Goal: Book appointment/travel/reservation

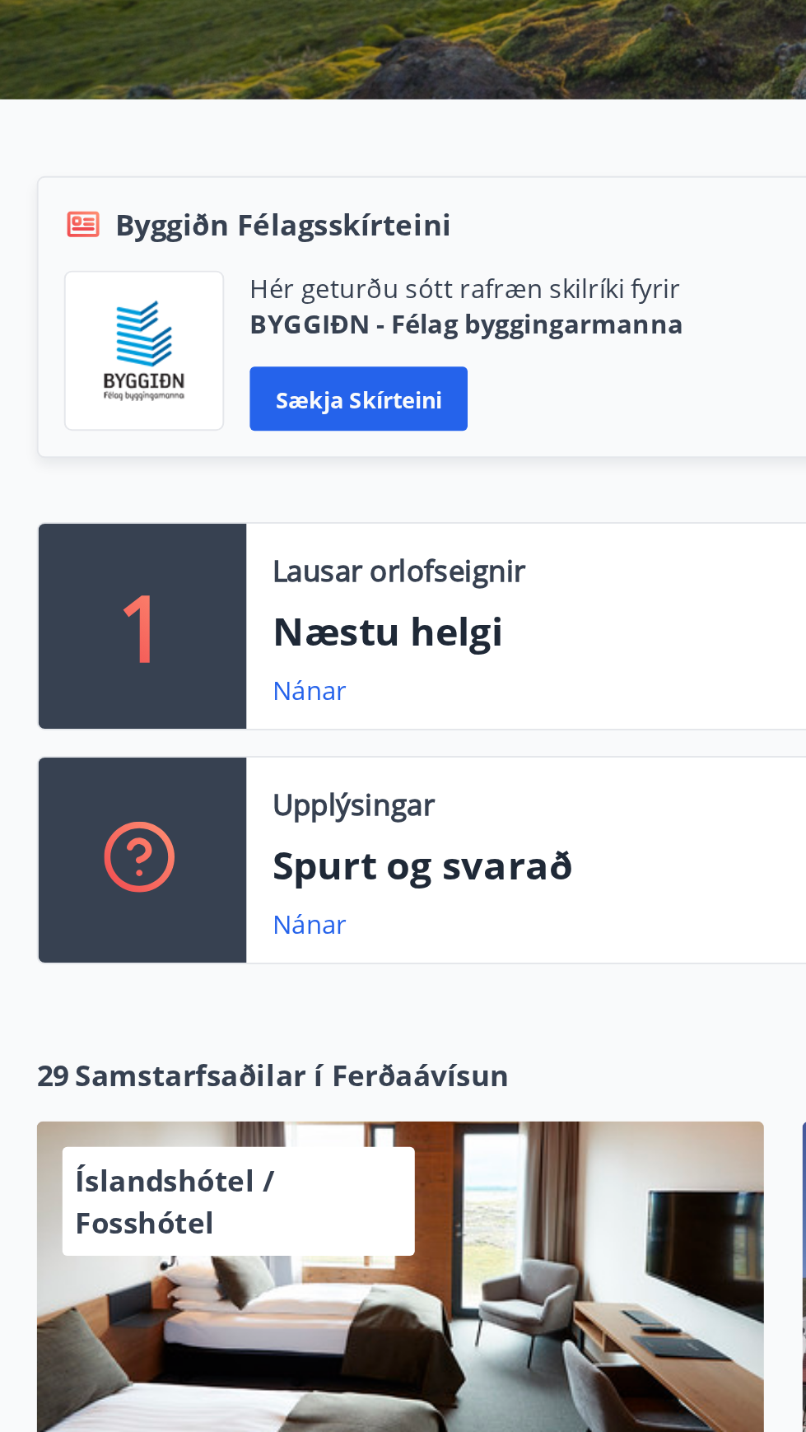
click at [83, 622] on p "1" at bounding box center [74, 640] width 26 height 63
click at [194, 651] on p "Næstu helgi" at bounding box center [456, 643] width 631 height 28
click at [216, 639] on p "Næstu helgi" at bounding box center [456, 643] width 631 height 28
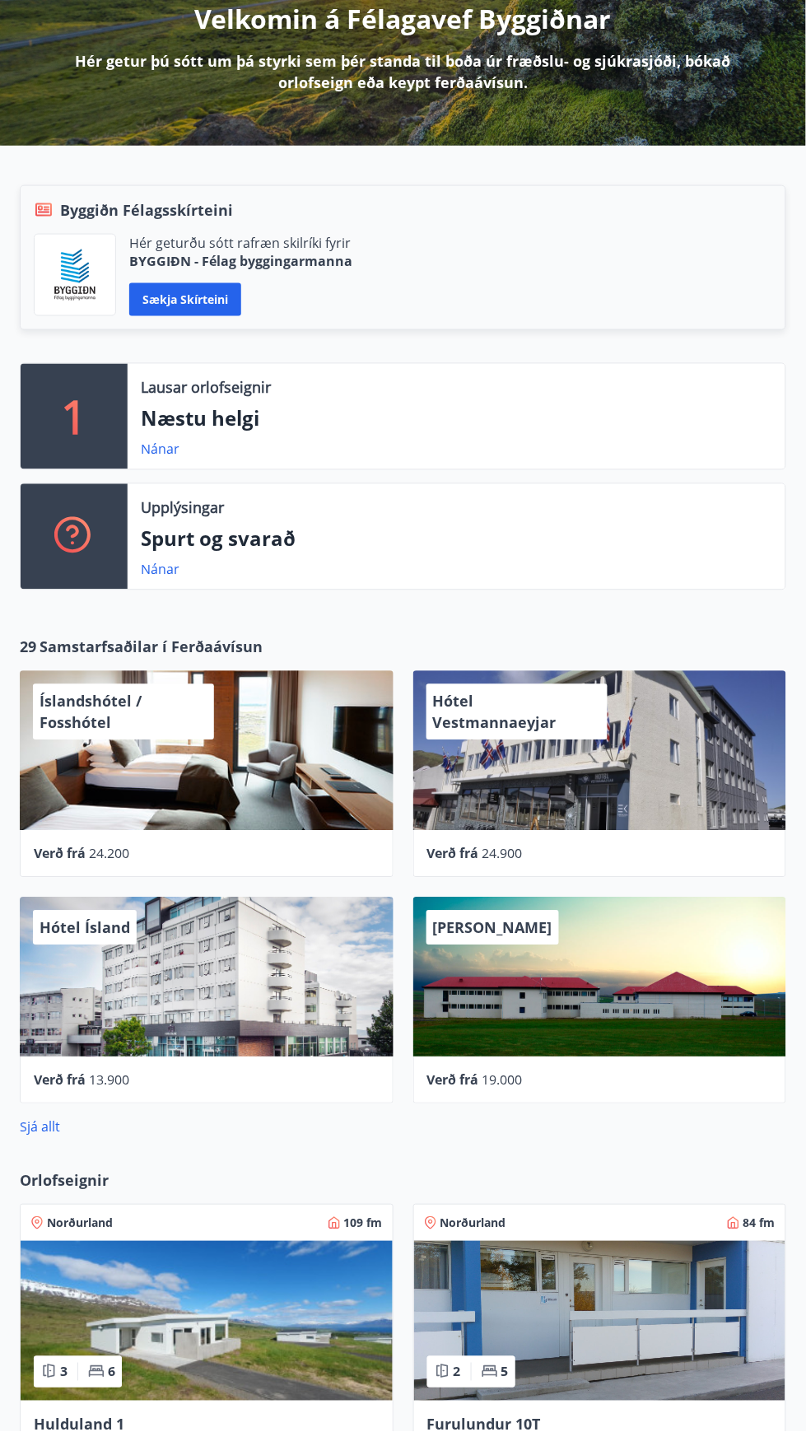
scroll to position [226, 0]
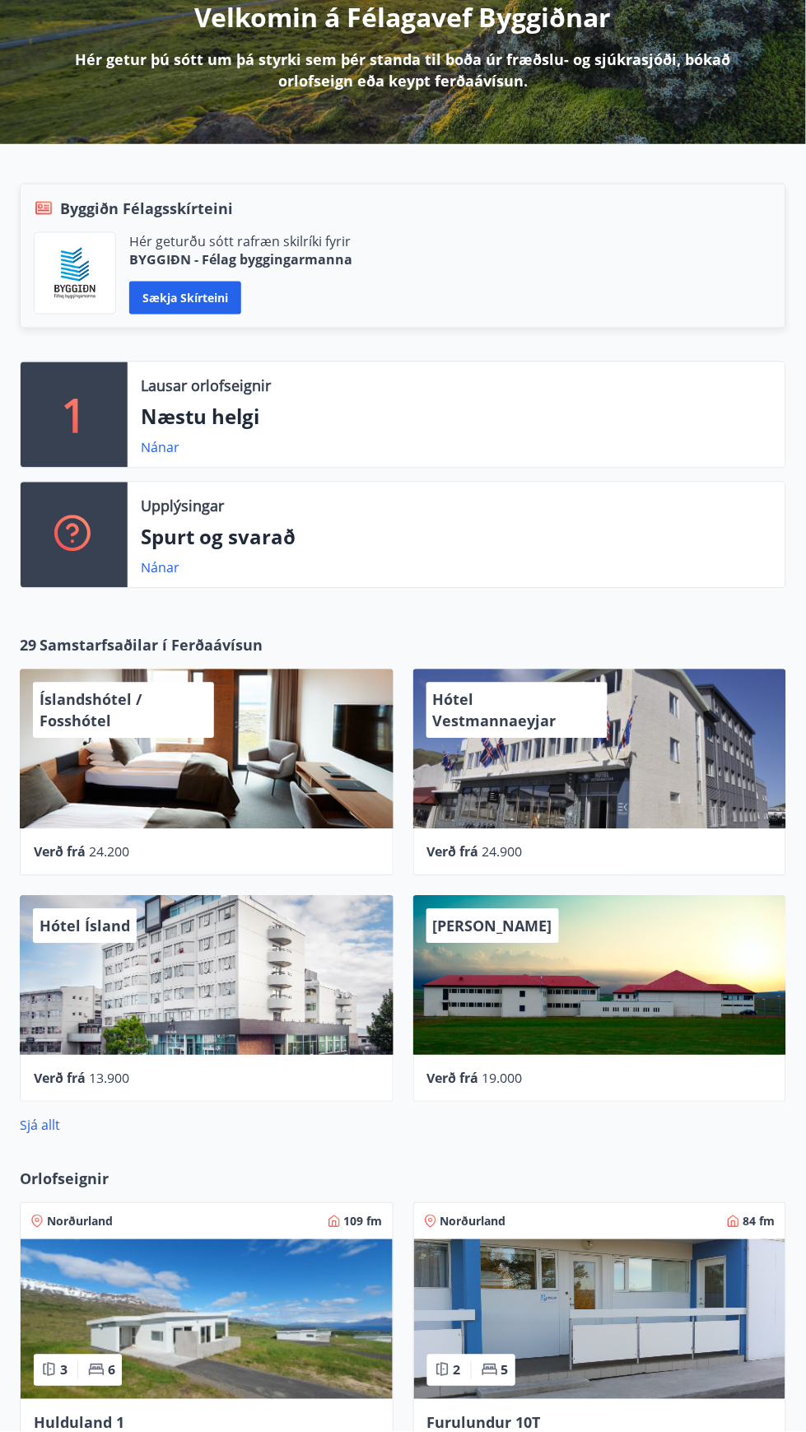
click at [622, 405] on p "Næstu helgi" at bounding box center [456, 417] width 631 height 28
click at [225, 431] on div "Lausar orlofseignir Næstu helgi Nánar" at bounding box center [457, 414] width 658 height 105
click at [172, 454] on link "Nánar" at bounding box center [160, 448] width 39 height 18
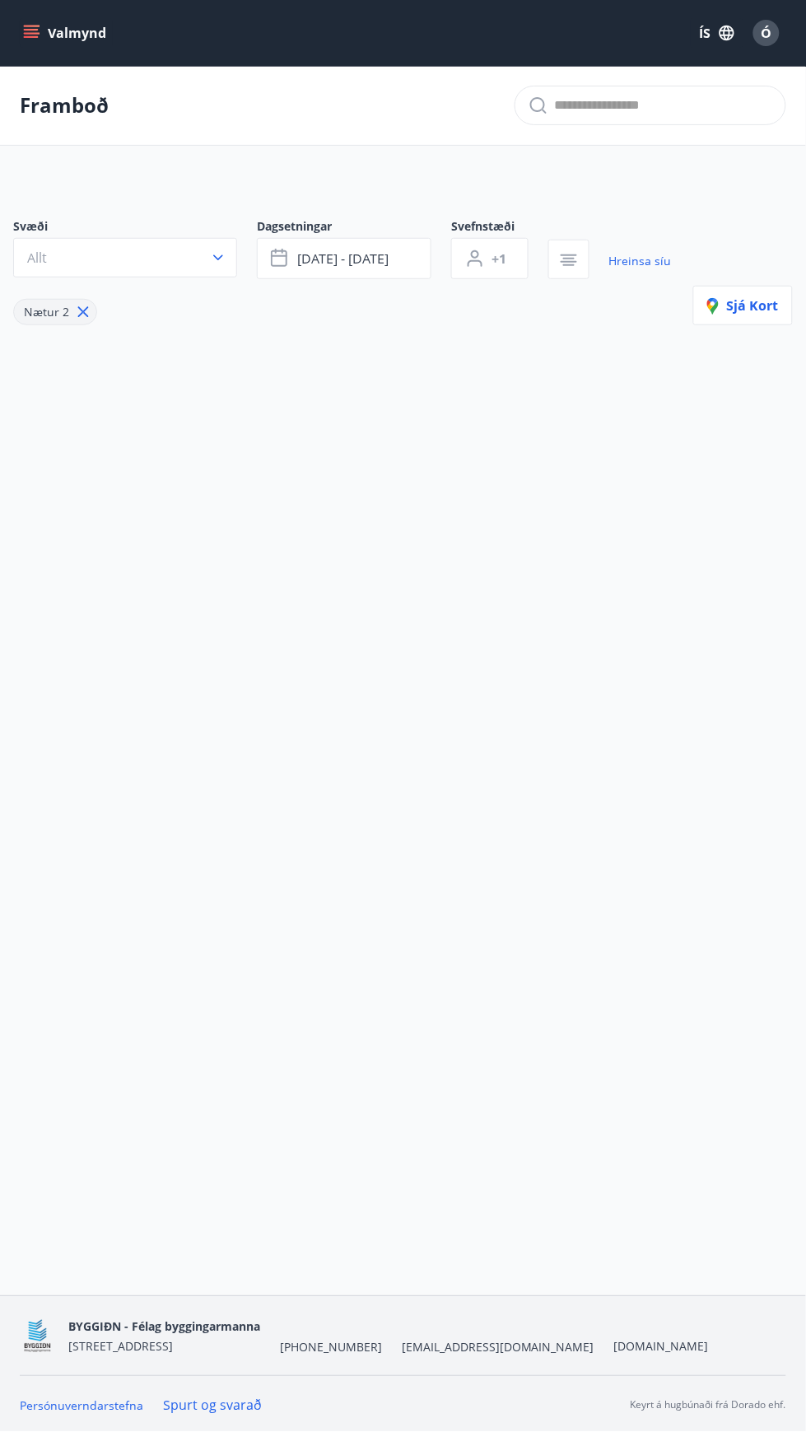
type input "*"
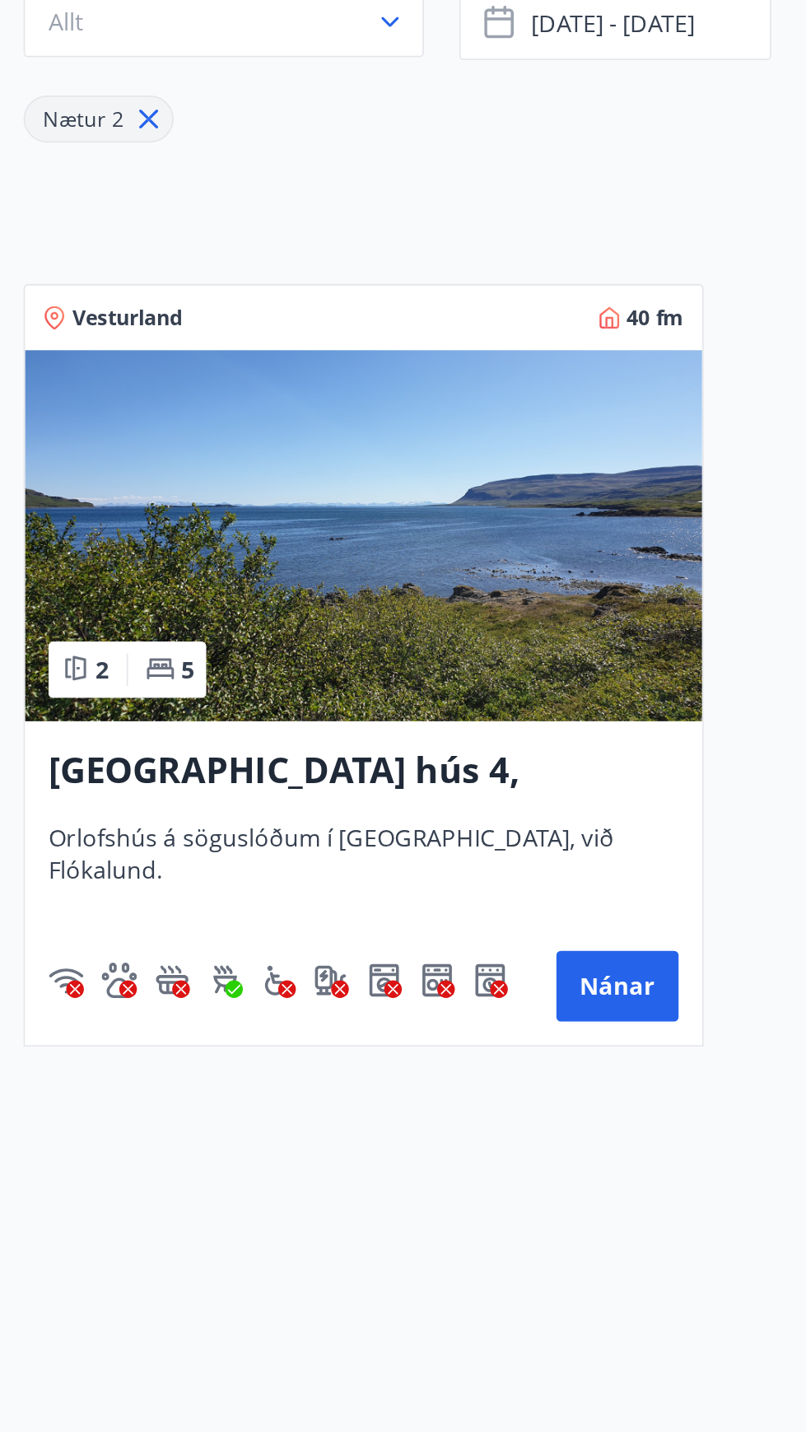
scroll to position [2, 0]
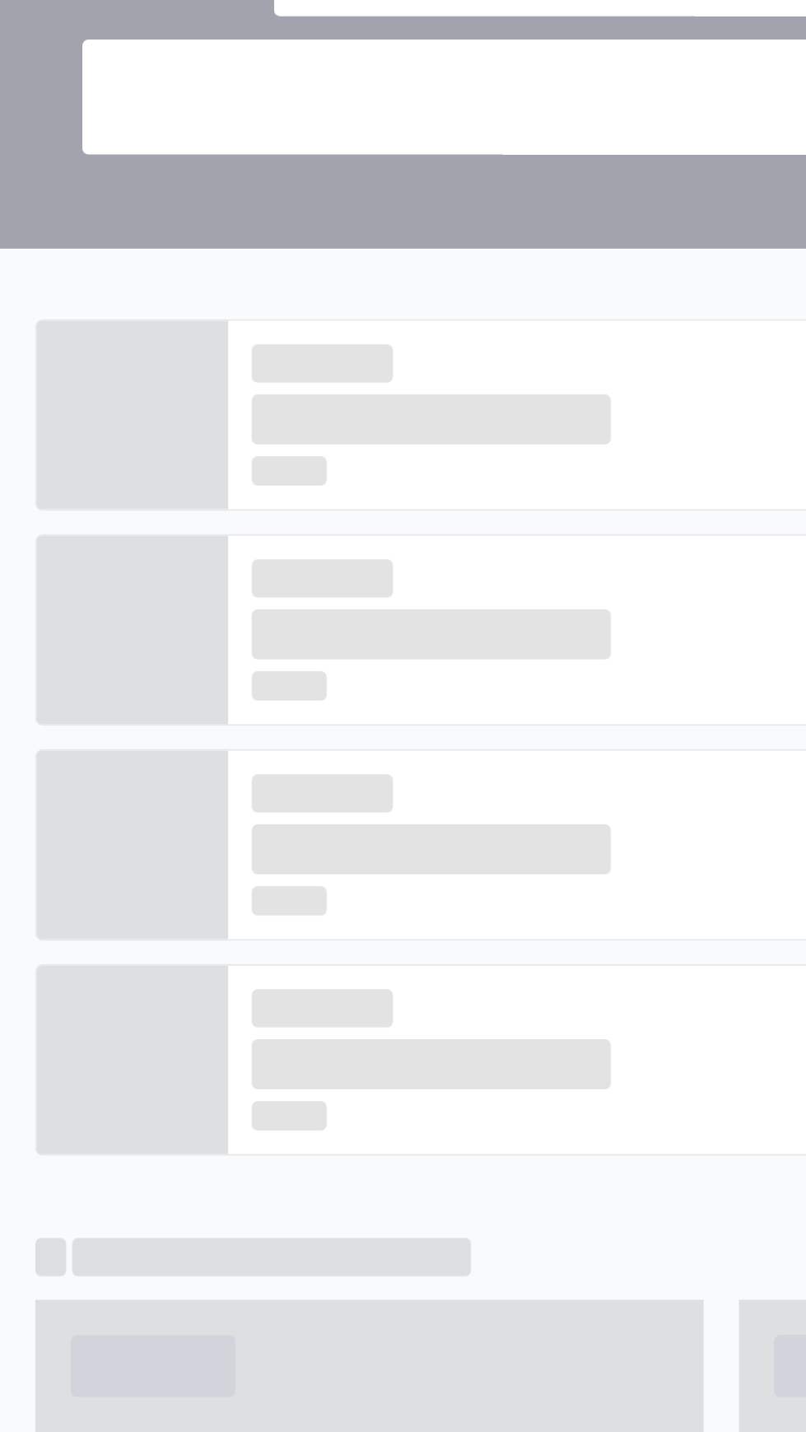
scroll to position [226, 0]
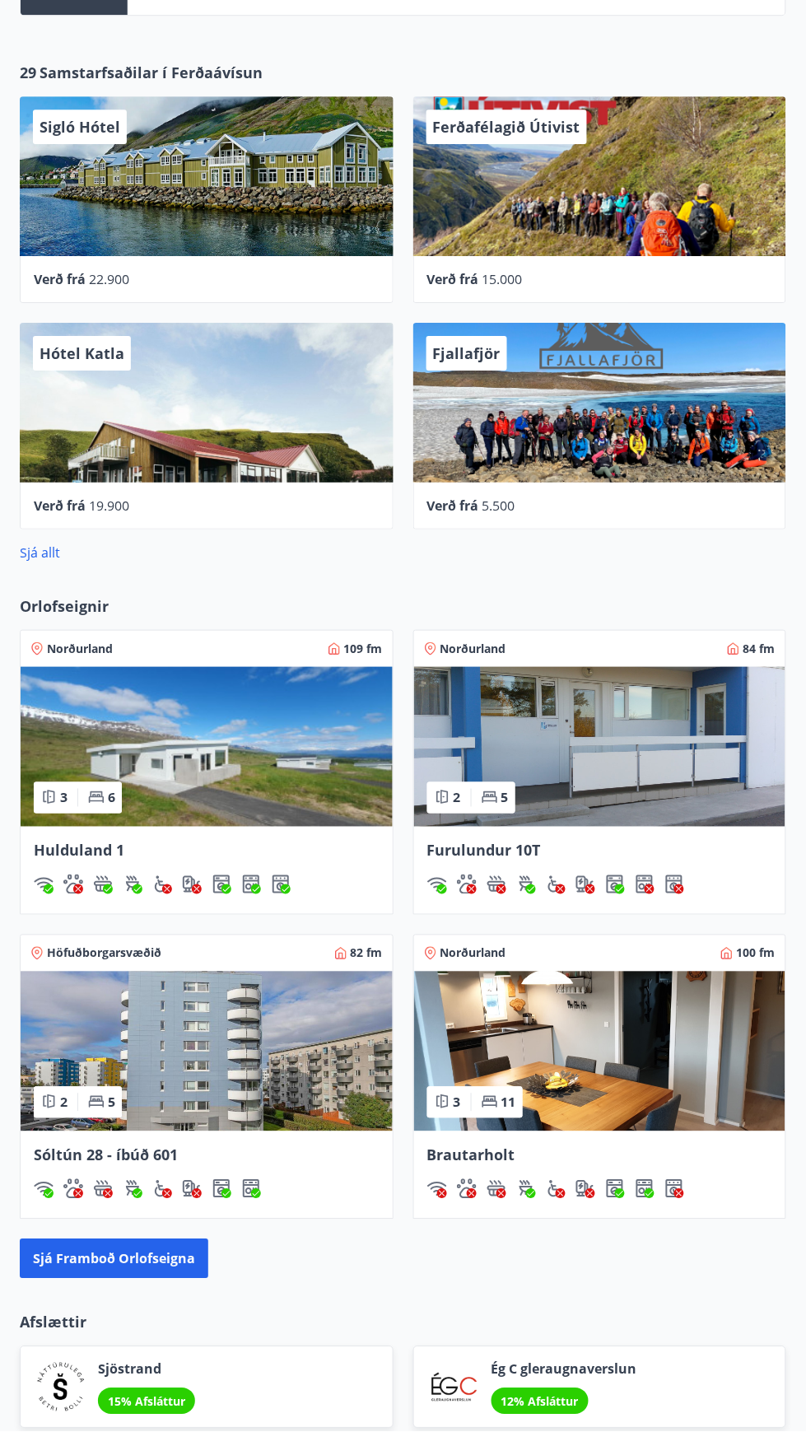
click at [242, 726] on img at bounding box center [207, 747] width 372 height 160
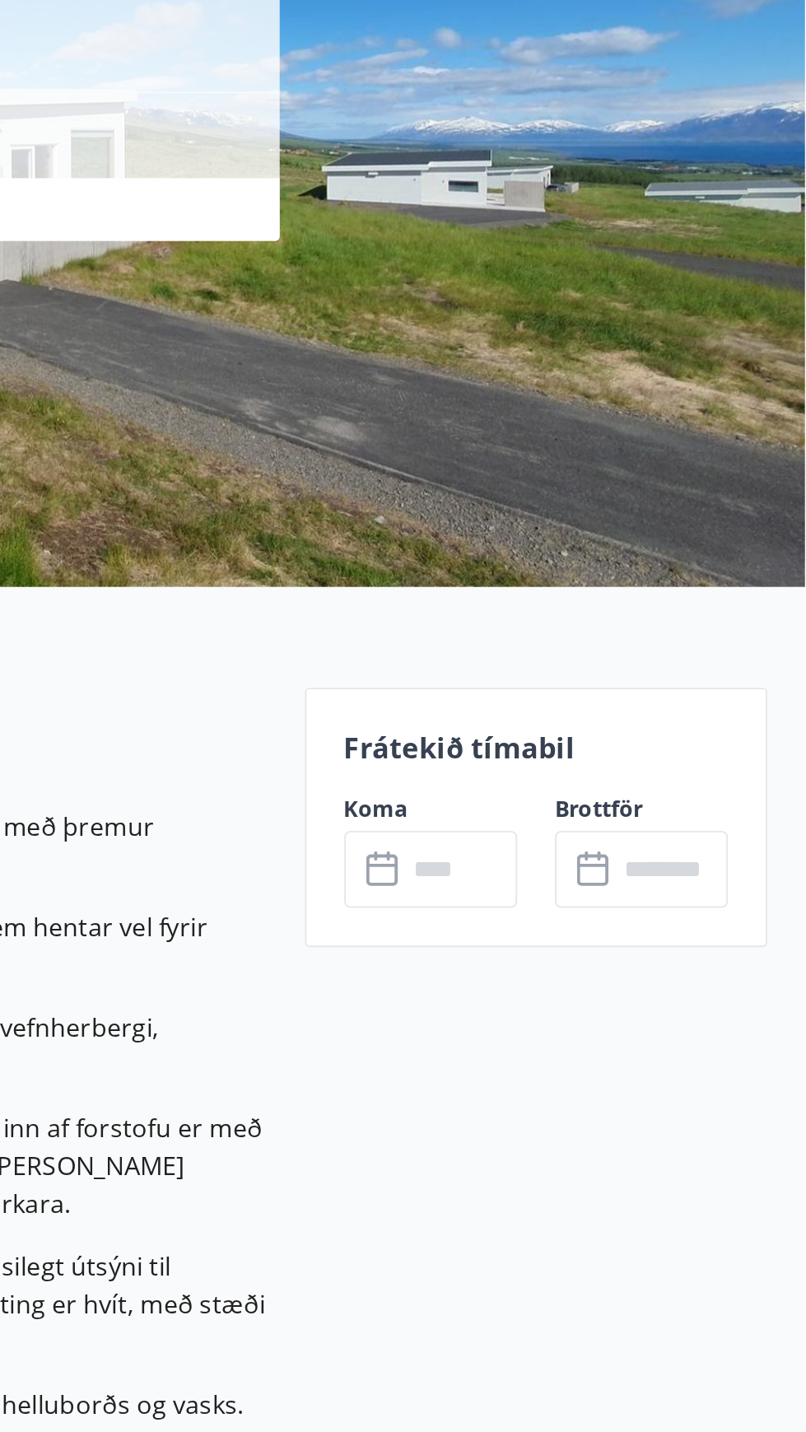
click at [617, 627] on input "text" at bounding box center [625, 642] width 59 height 40
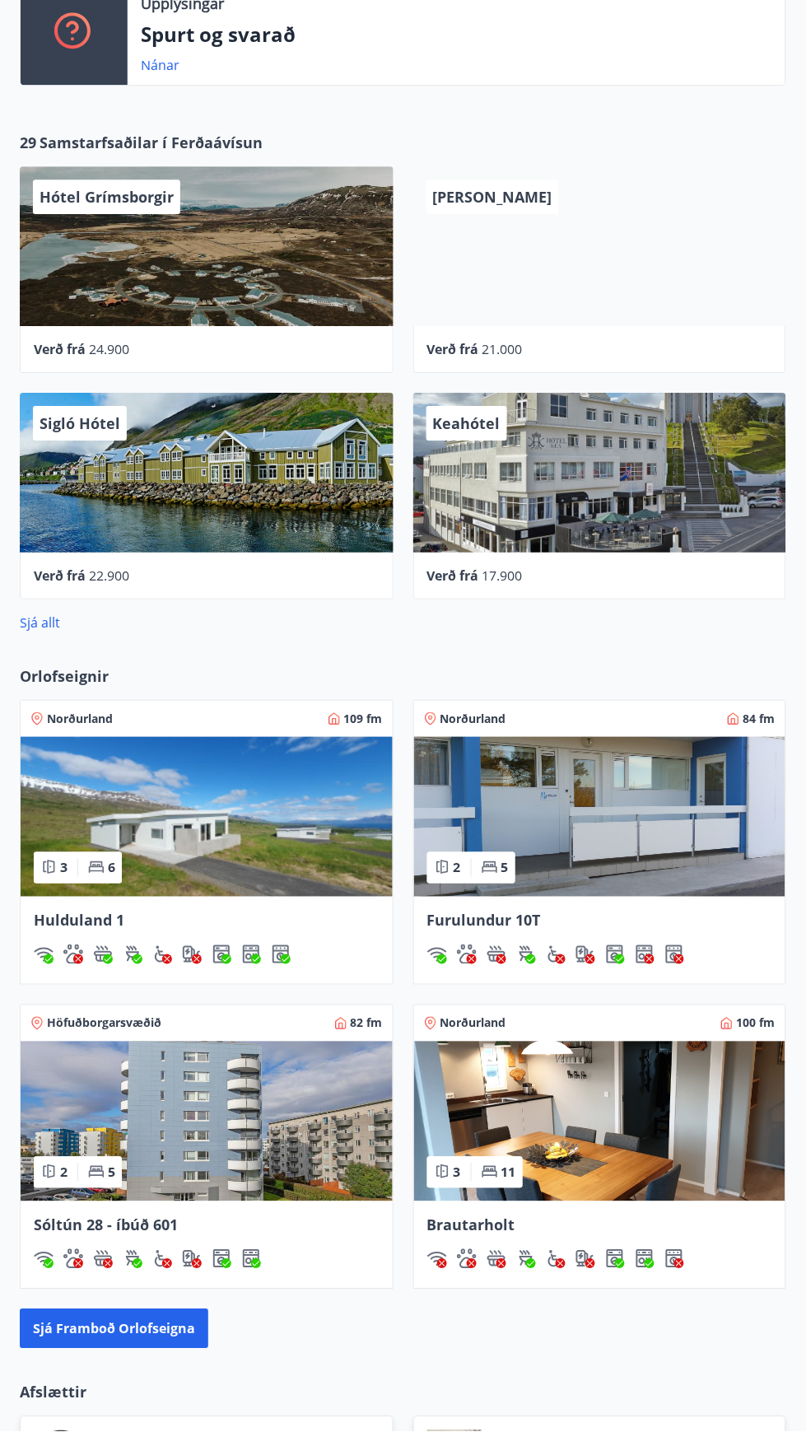
scroll to position [767, 0]
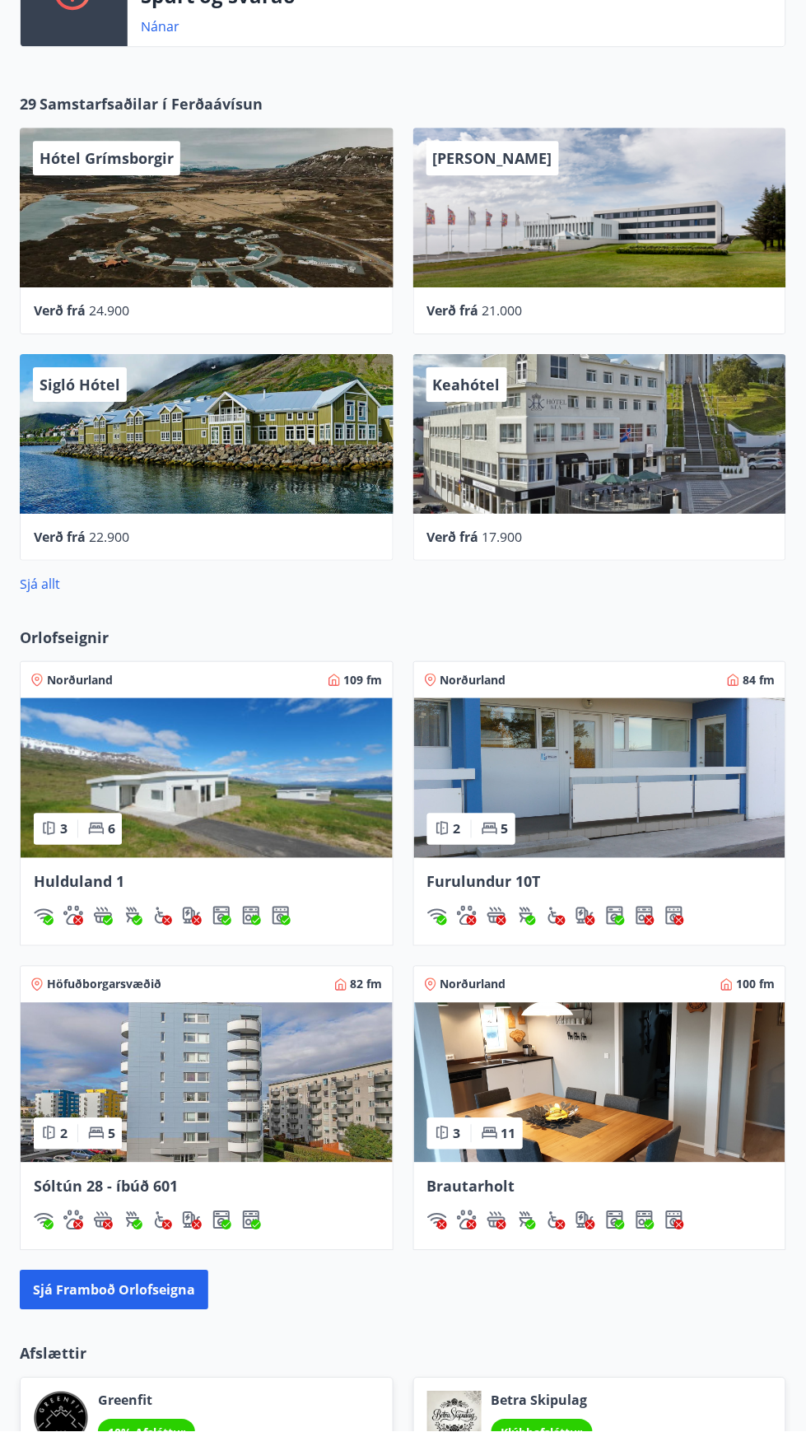
click at [637, 790] on img at bounding box center [600, 778] width 372 height 160
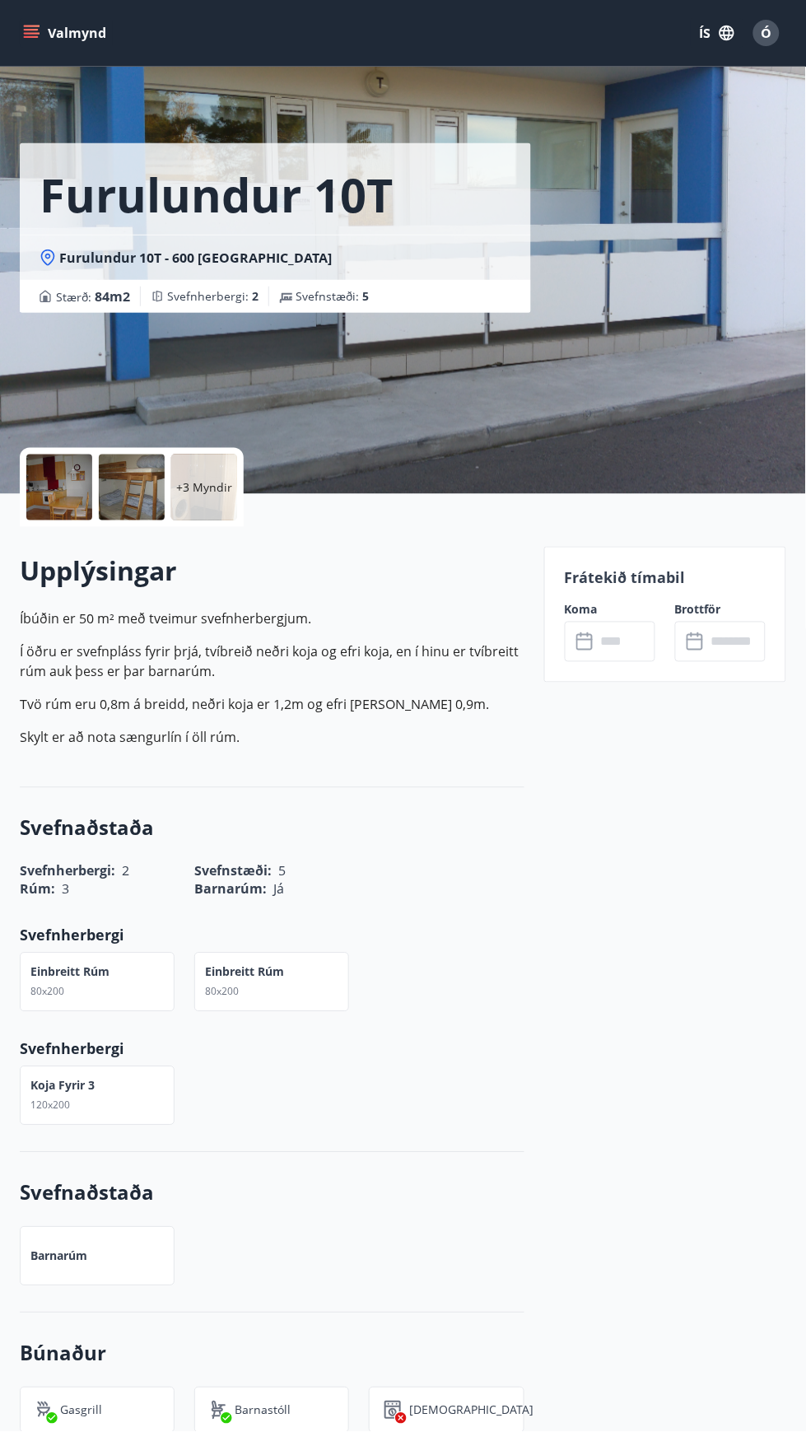
click at [641, 622] on input "text" at bounding box center [625, 642] width 59 height 40
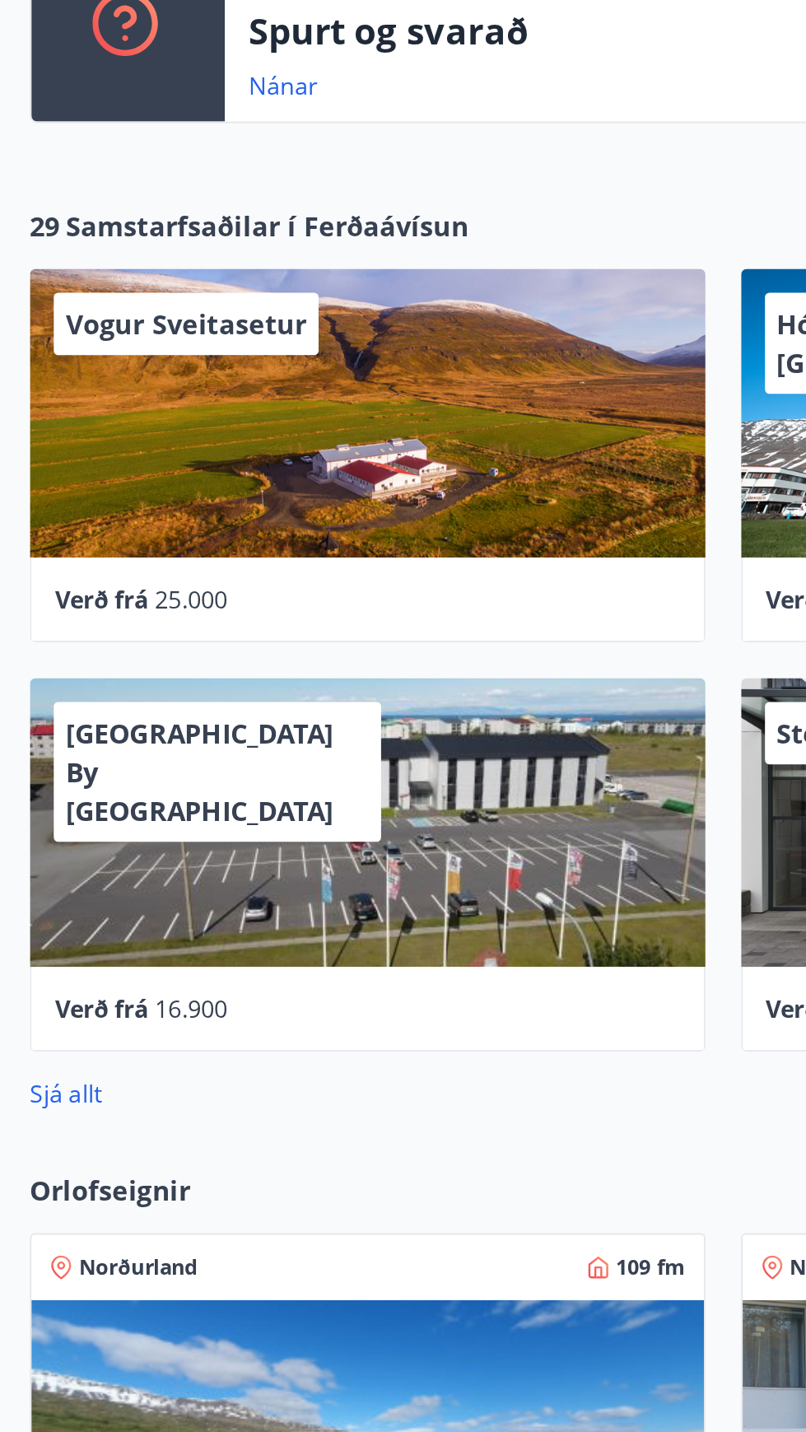
scroll to position [334, 0]
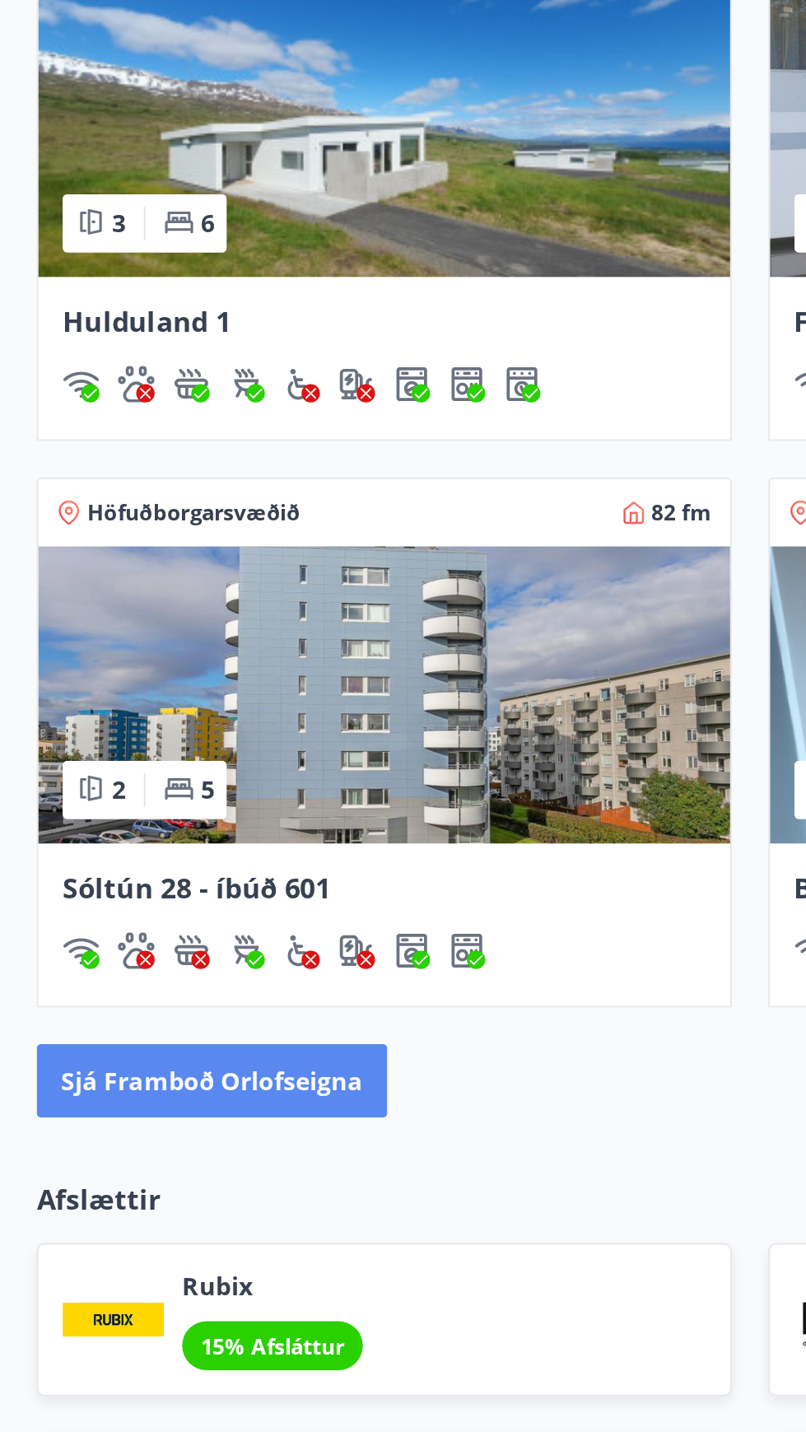
click at [162, 1144] on button "Sjá framboð orlofseigna" at bounding box center [114, 1154] width 189 height 40
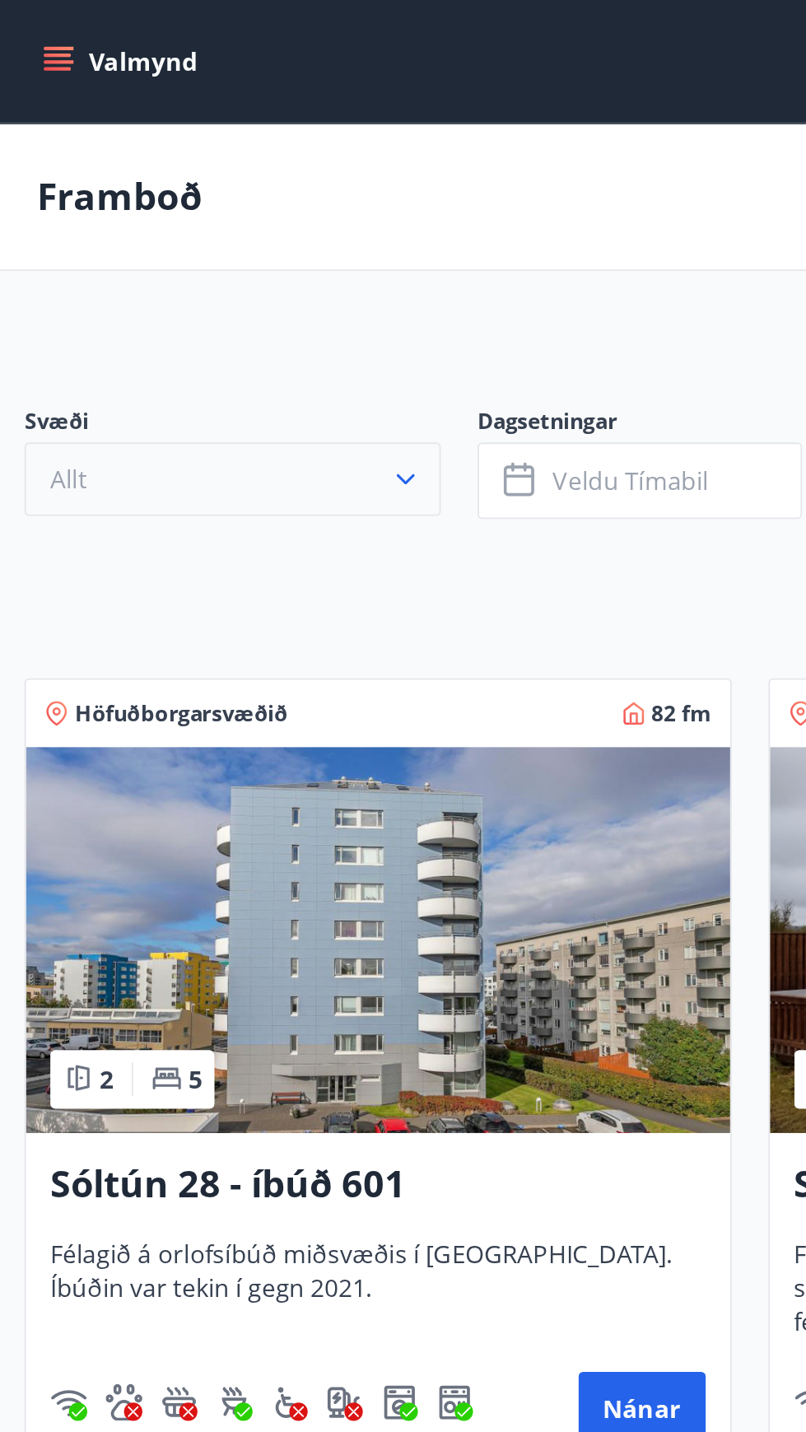
click at [217, 263] on icon "button" at bounding box center [218, 257] width 16 height 16
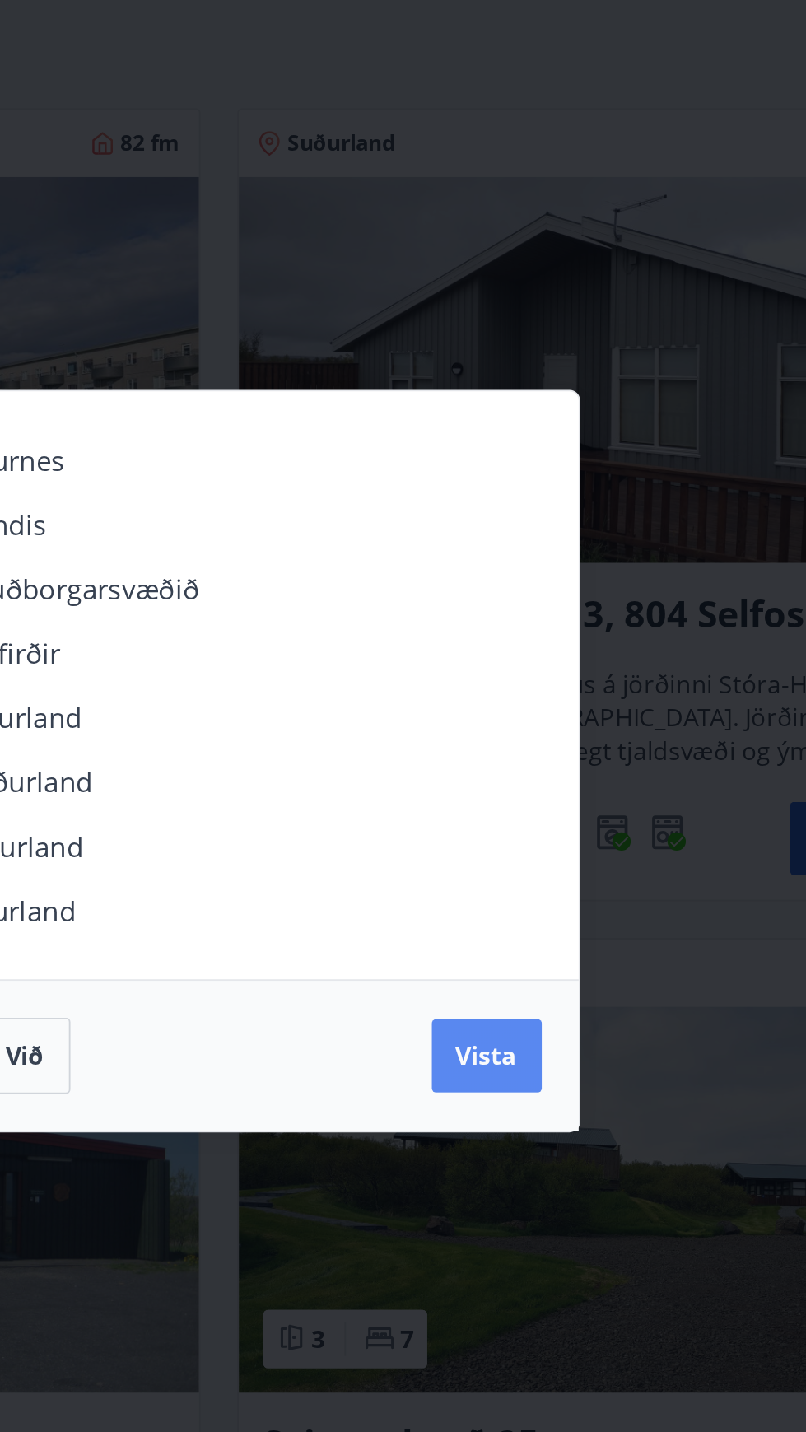
click at [563, 883] on span "Vista" at bounding box center [547, 874] width 33 height 18
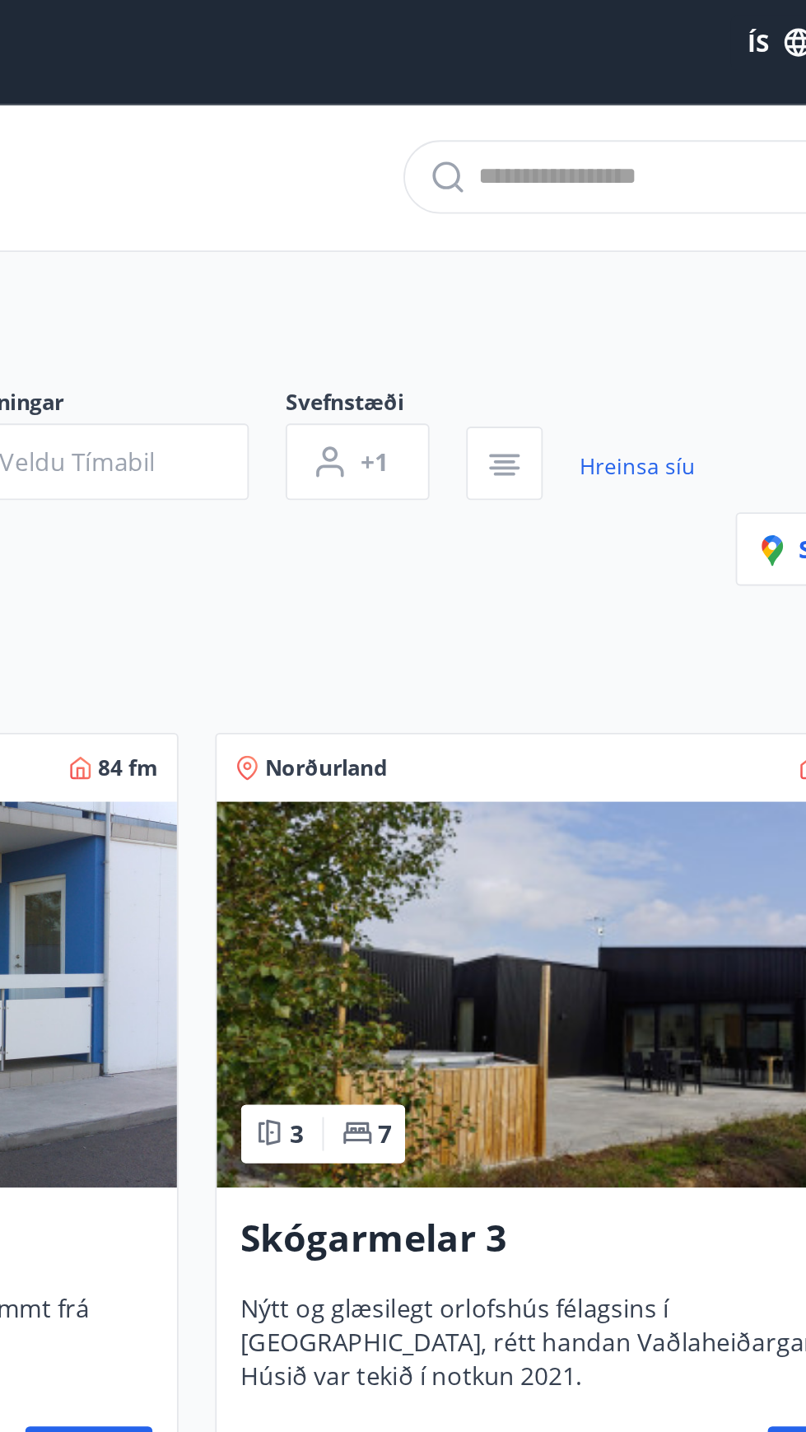
click at [645, 576] on img at bounding box center [603, 544] width 379 height 207
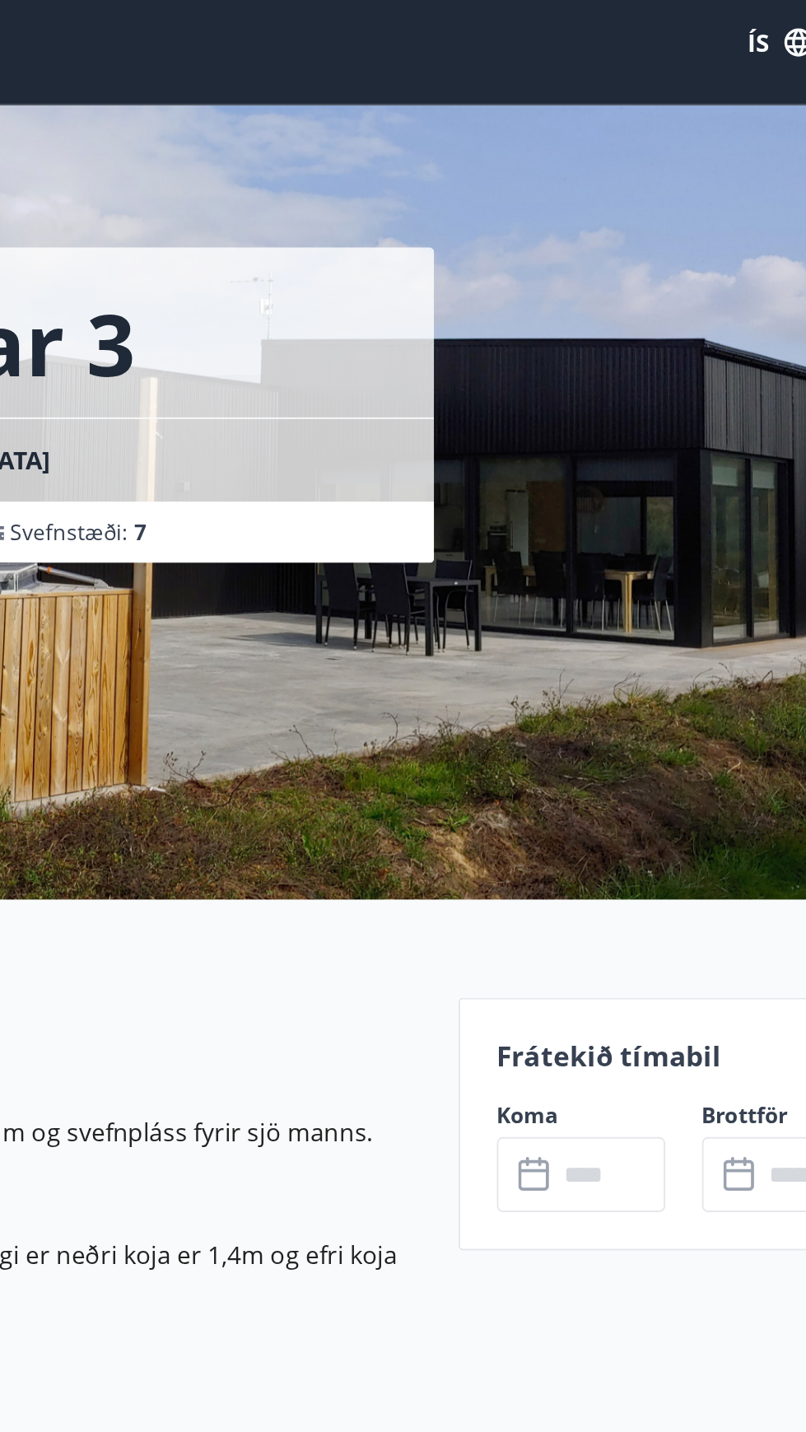
click at [636, 652] on input "text" at bounding box center [625, 642] width 59 height 40
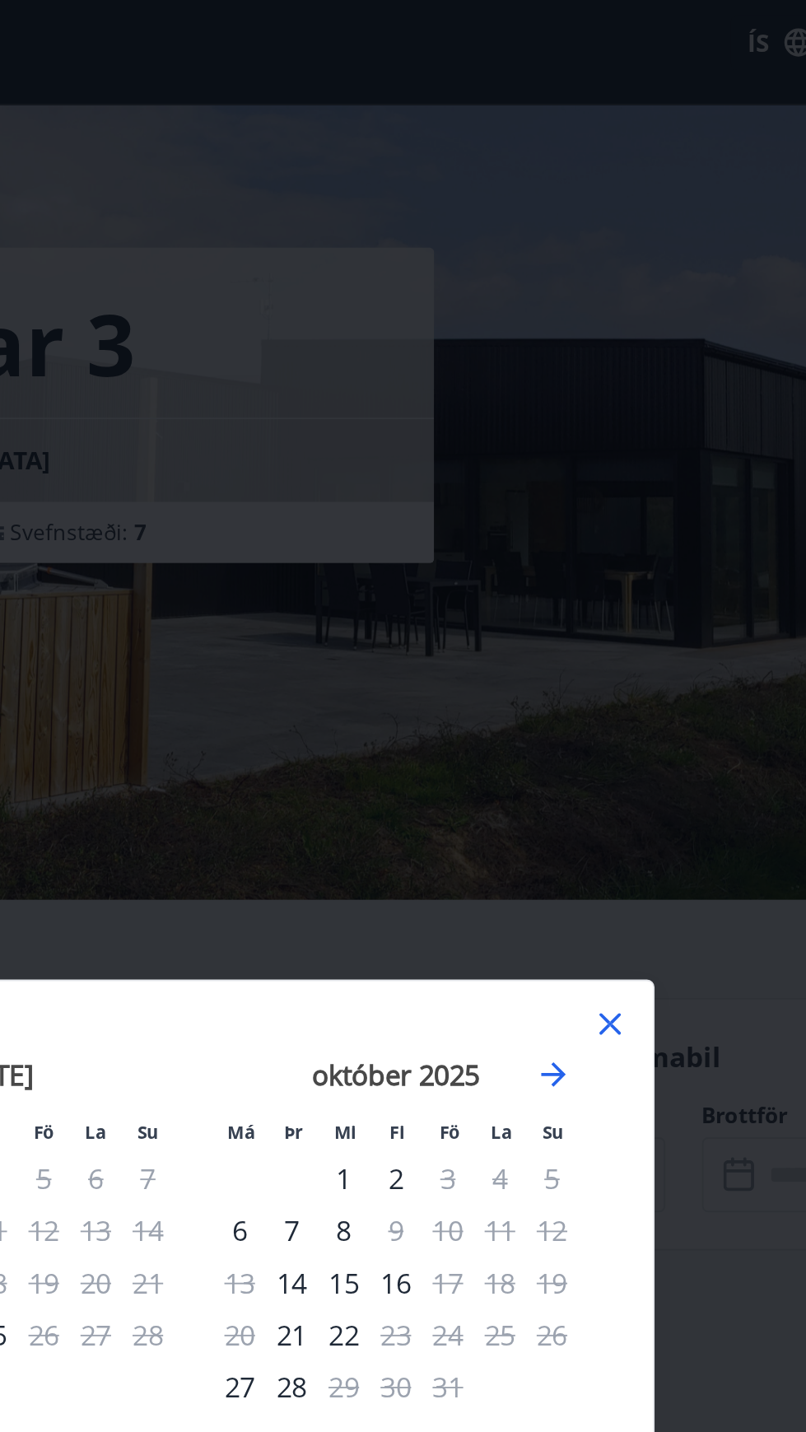
click at [631, 557] on icon at bounding box center [626, 561] width 20 height 20
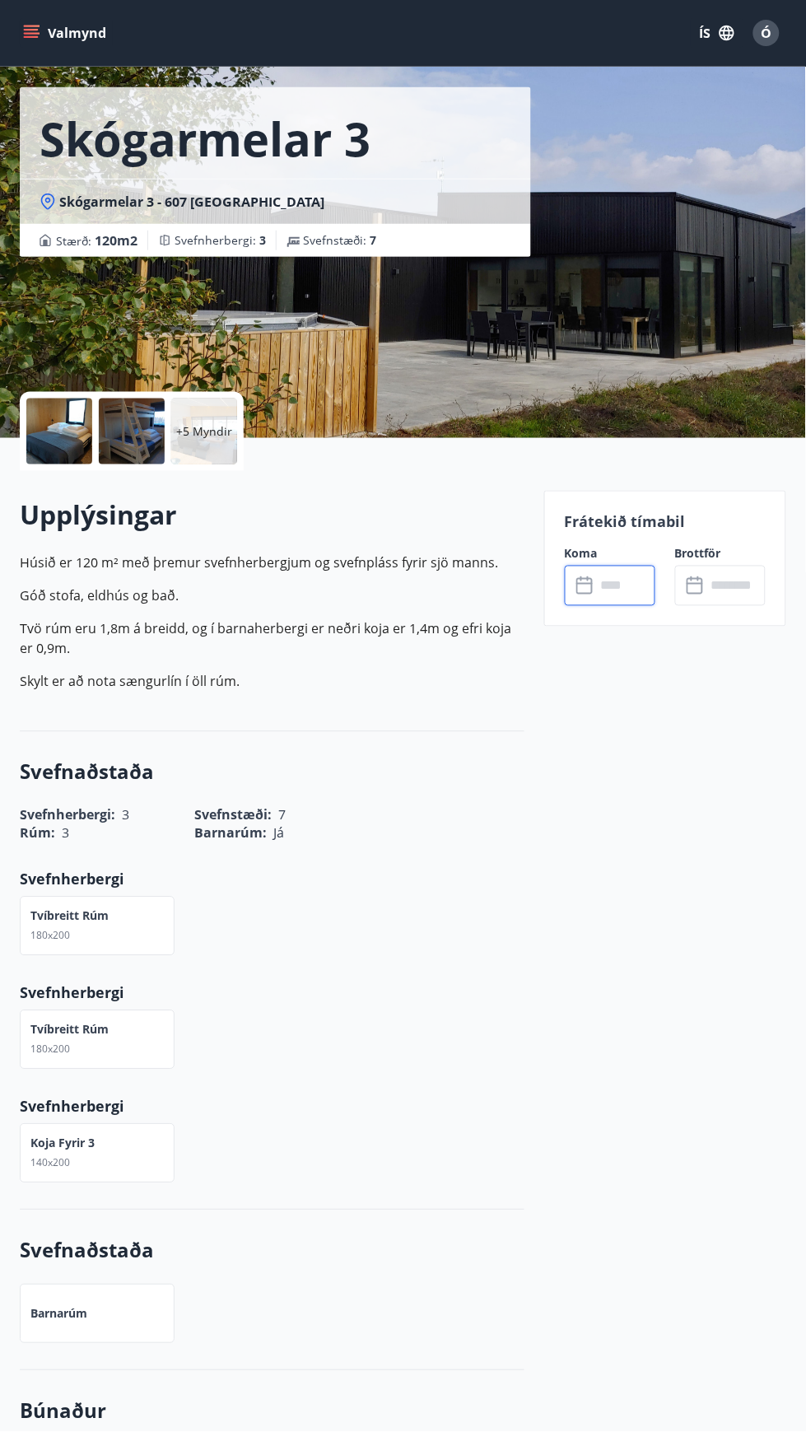
scroll to position [45, 0]
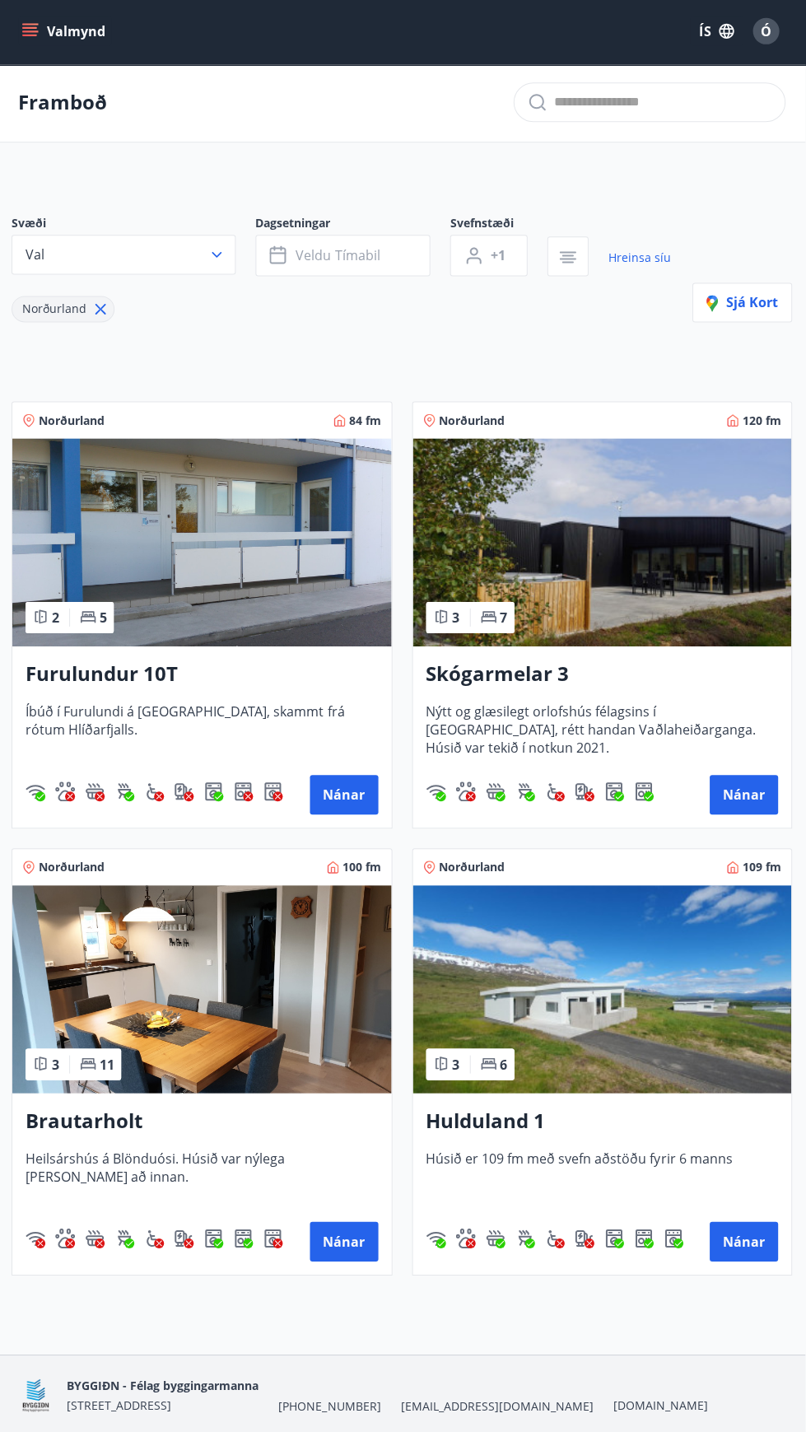
scroll to position [2, 0]
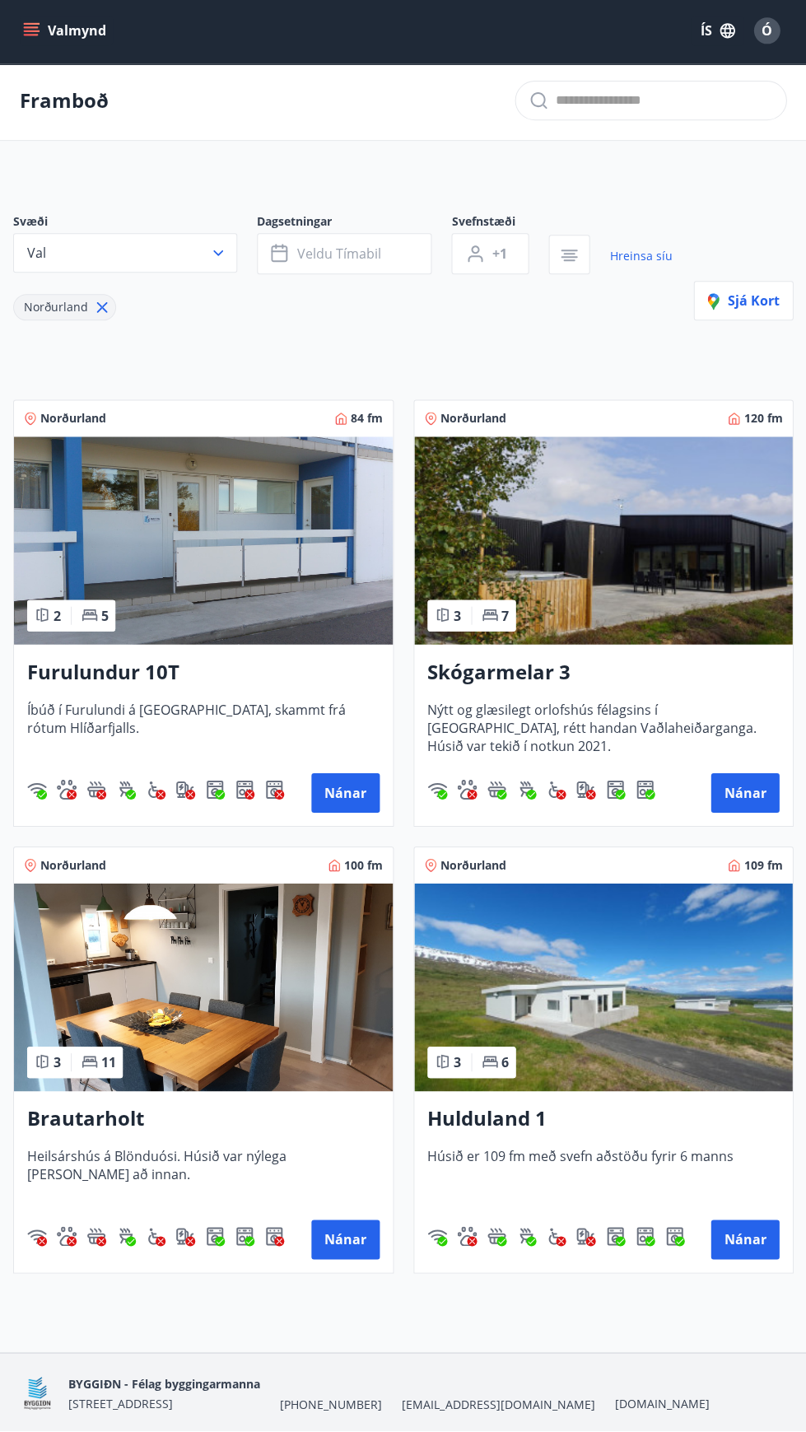
click at [689, 993] on img at bounding box center [603, 988] width 379 height 207
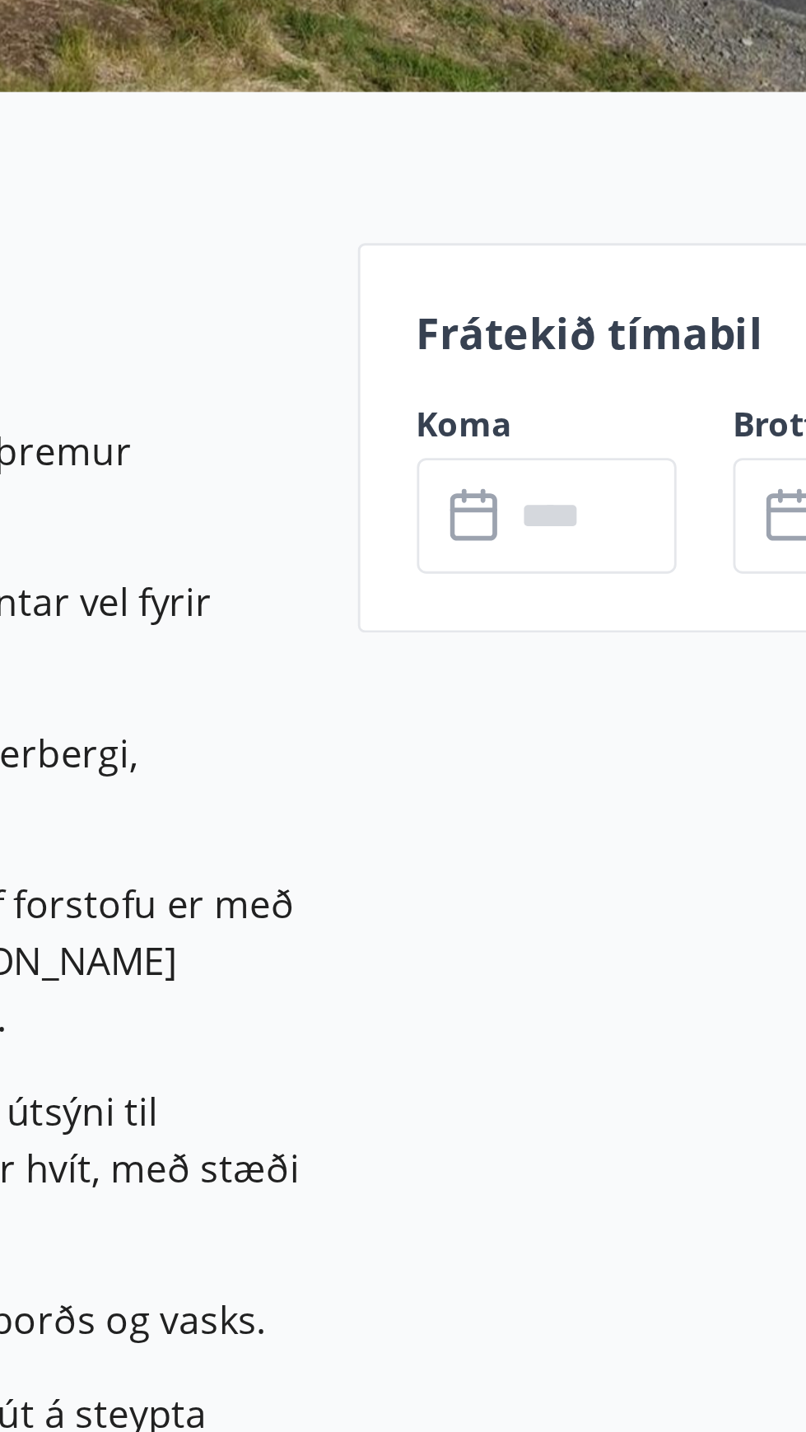
click at [629, 644] on input "text" at bounding box center [625, 642] width 59 height 40
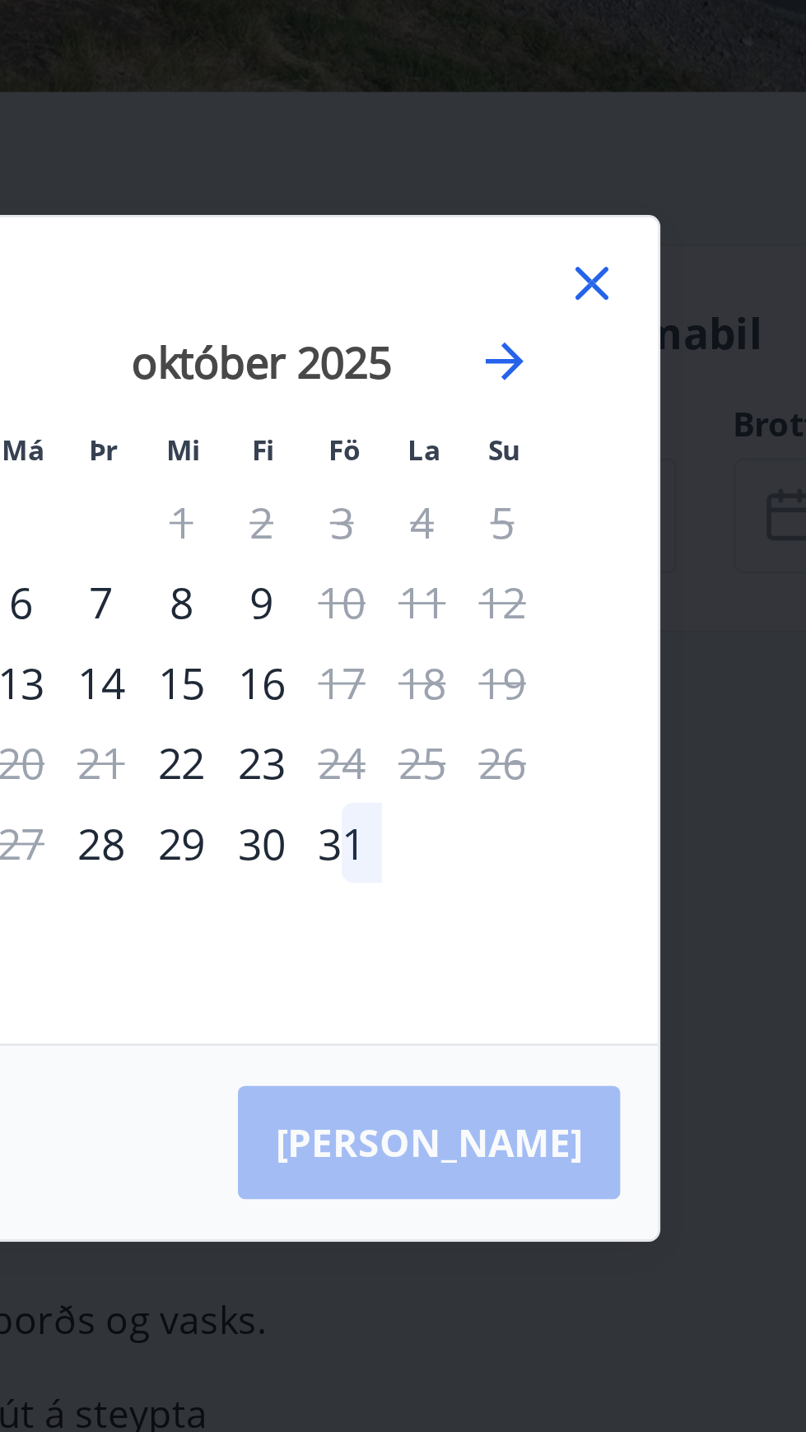
click at [633, 556] on icon at bounding box center [626, 561] width 20 height 20
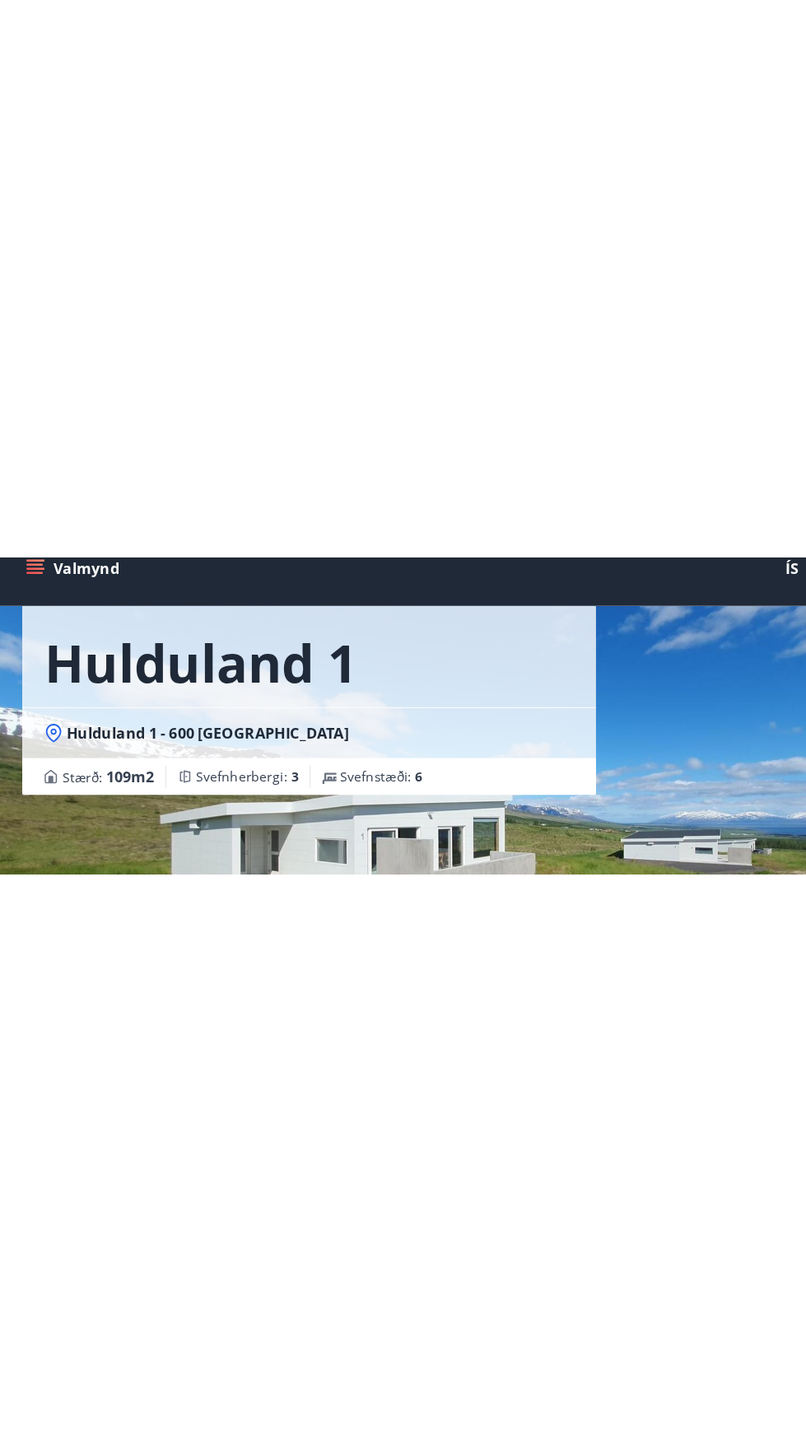
scroll to position [7, 0]
